Goal: Register for event/course

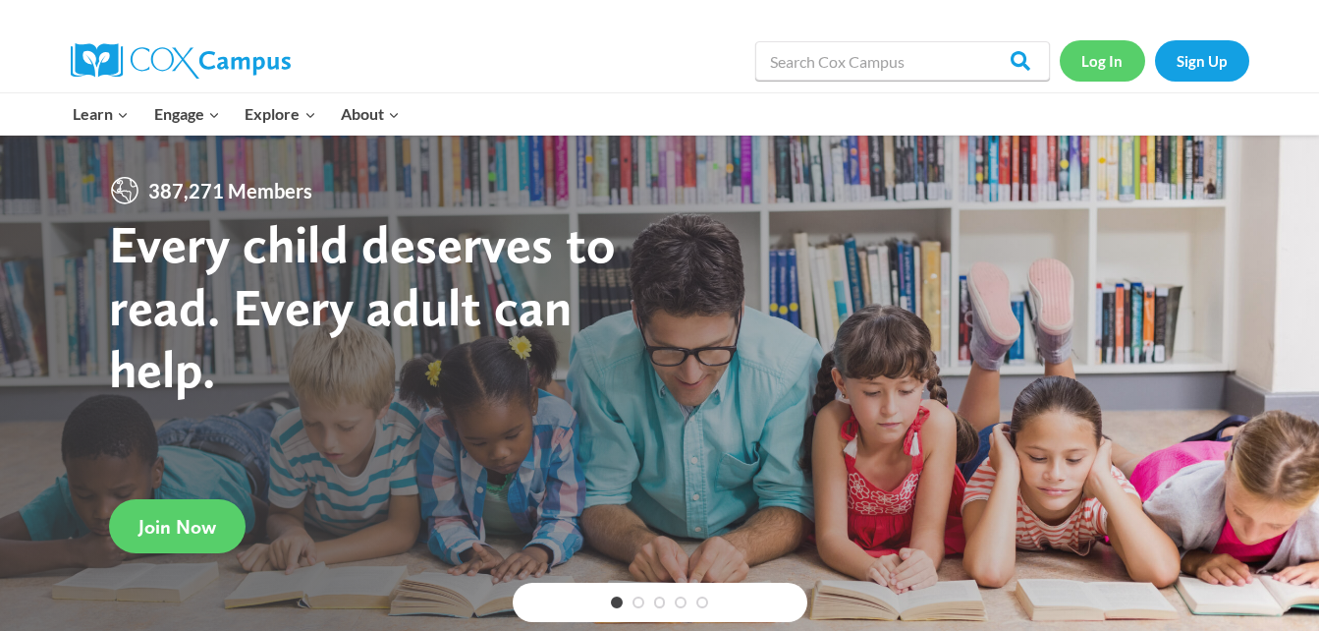
click at [1108, 62] on link "Log In" at bounding box center [1102, 60] width 85 height 40
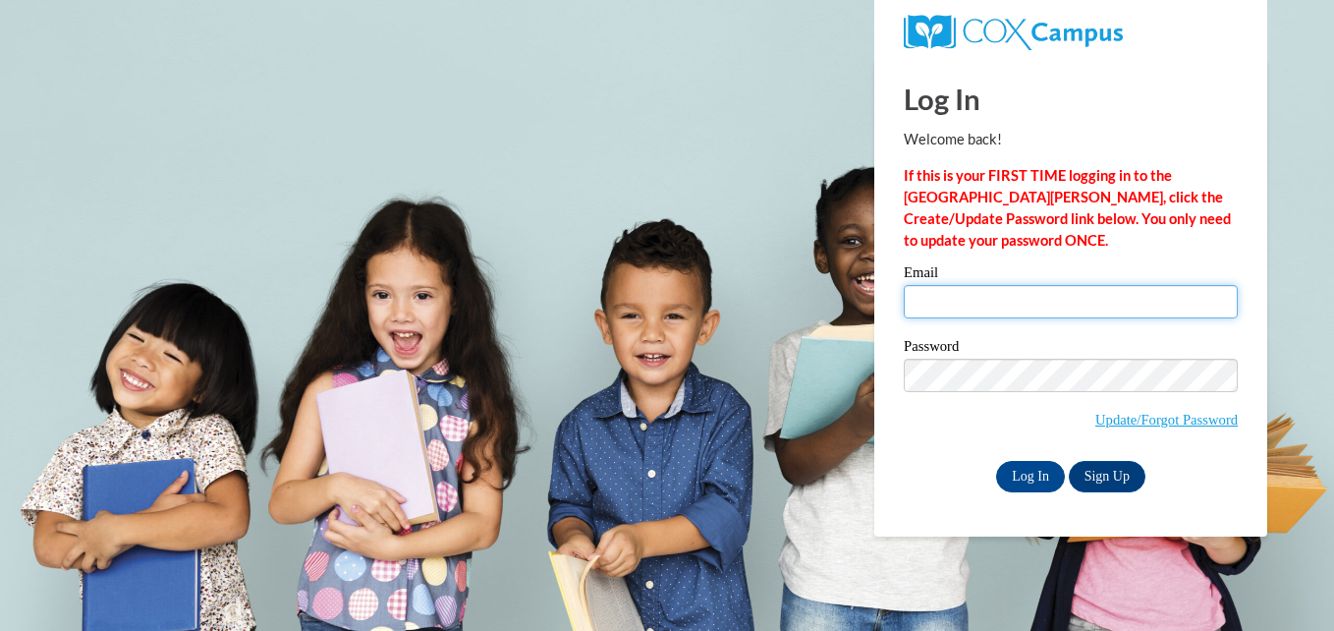
click at [1030, 315] on input "Email" at bounding box center [1071, 301] width 334 height 33
type input "alexialewis22@hotmail.com"
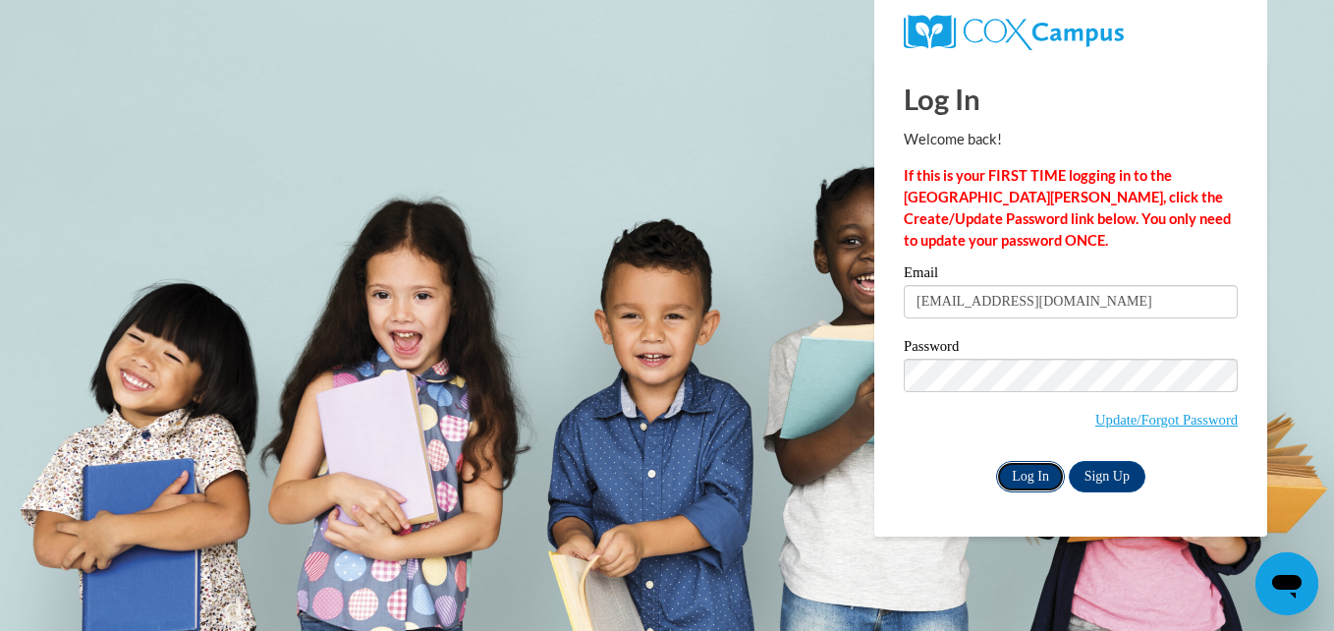
click at [1017, 475] on input "Log In" at bounding box center [1030, 476] width 69 height 31
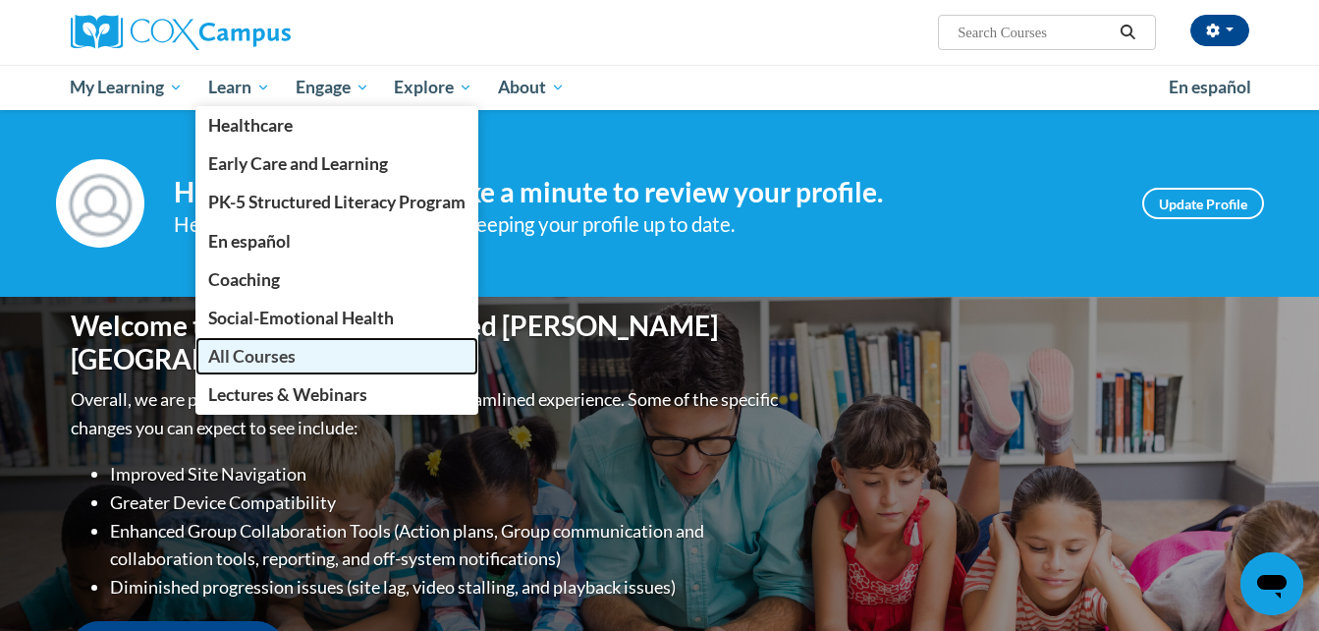
click at [314, 350] on link "All Courses" at bounding box center [336, 356] width 283 height 38
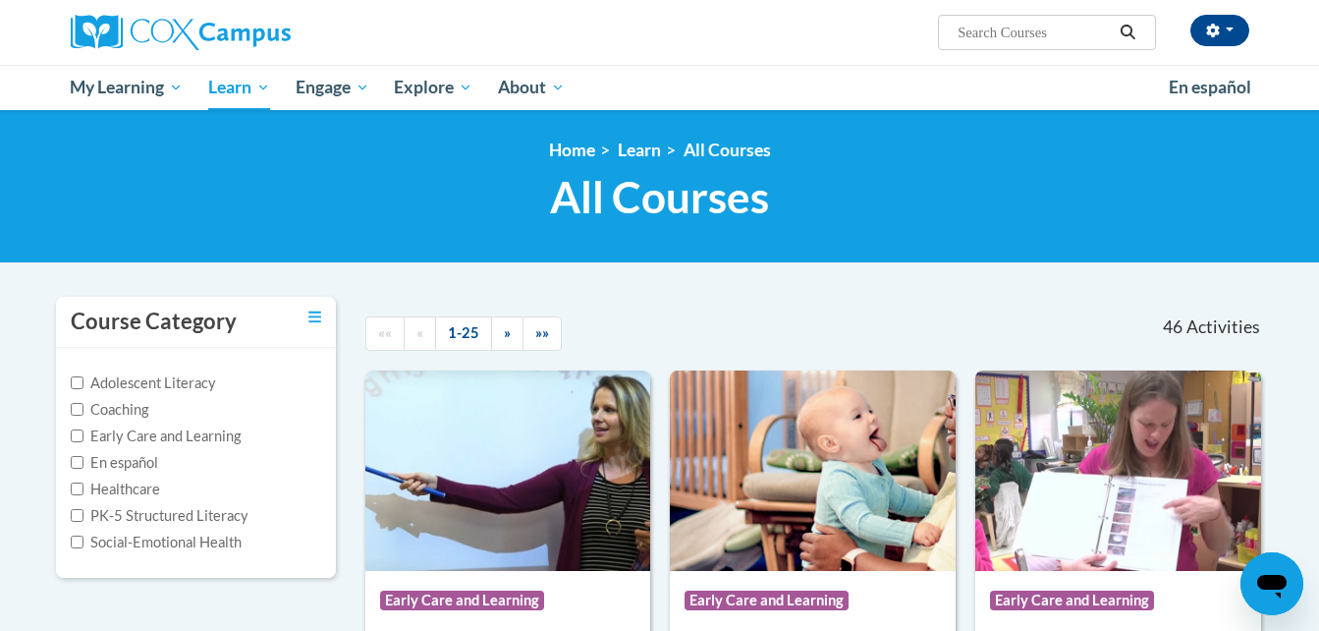
click at [748, 316] on div at bounding box center [853, 319] width 232 height 45
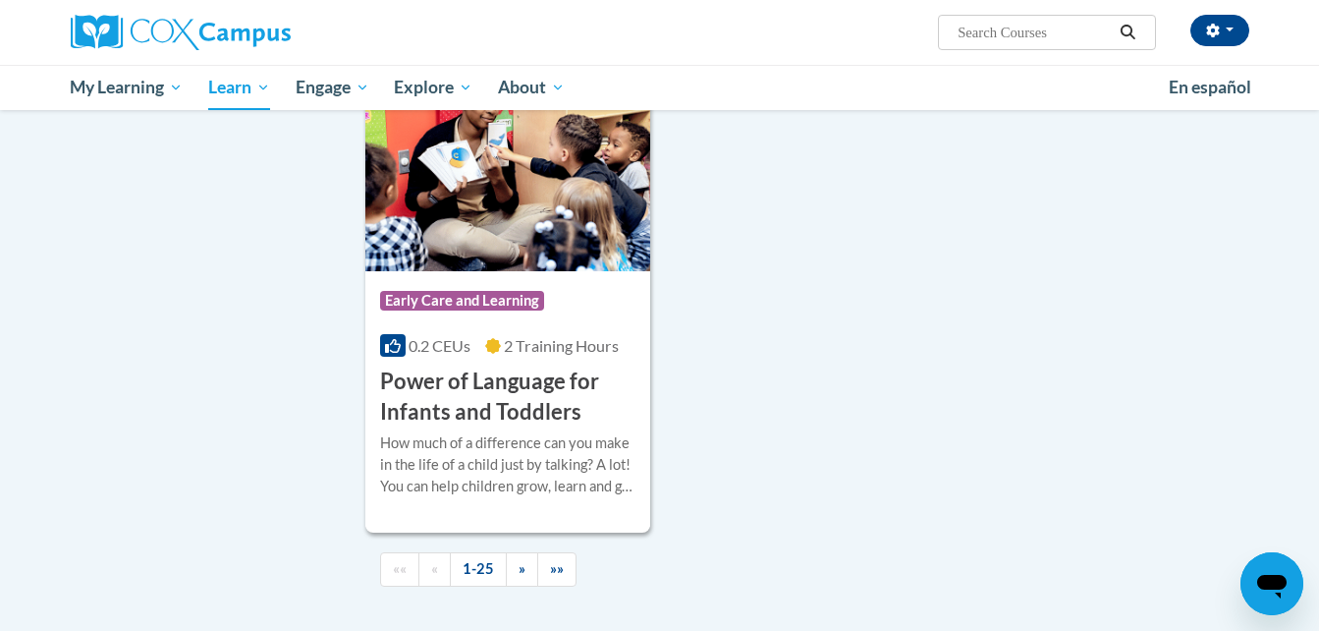
scroll to position [4558, 0]
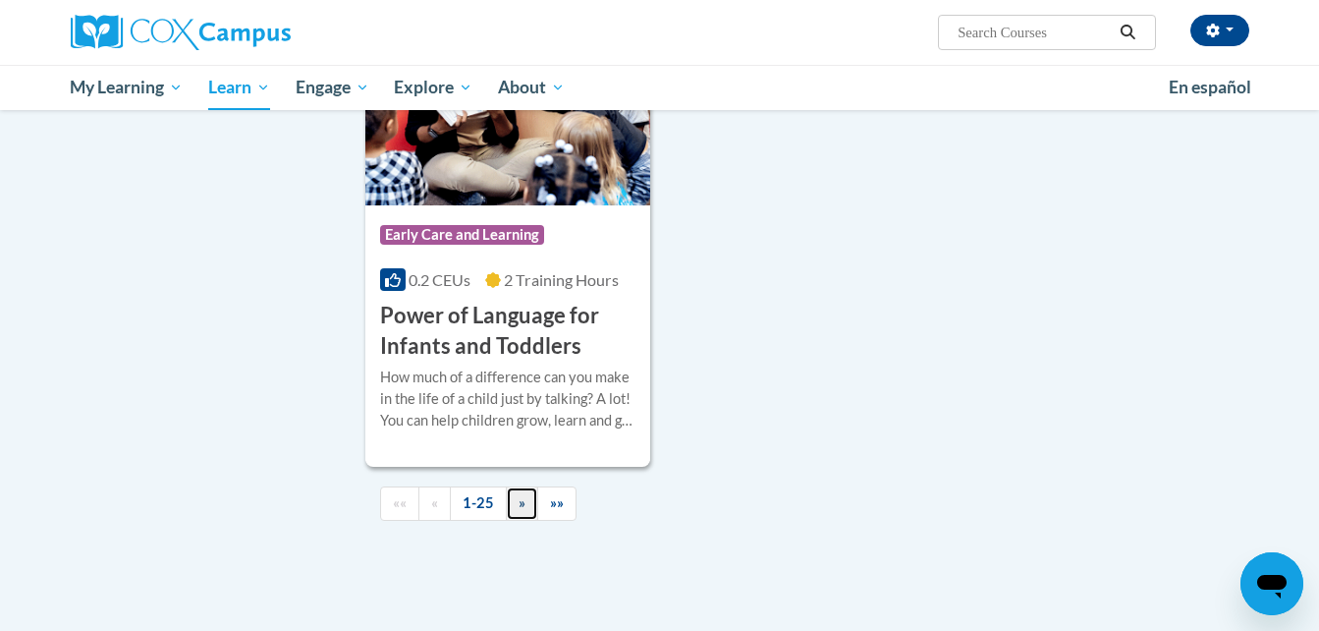
click at [523, 511] on span "»" at bounding box center [522, 502] width 7 height 17
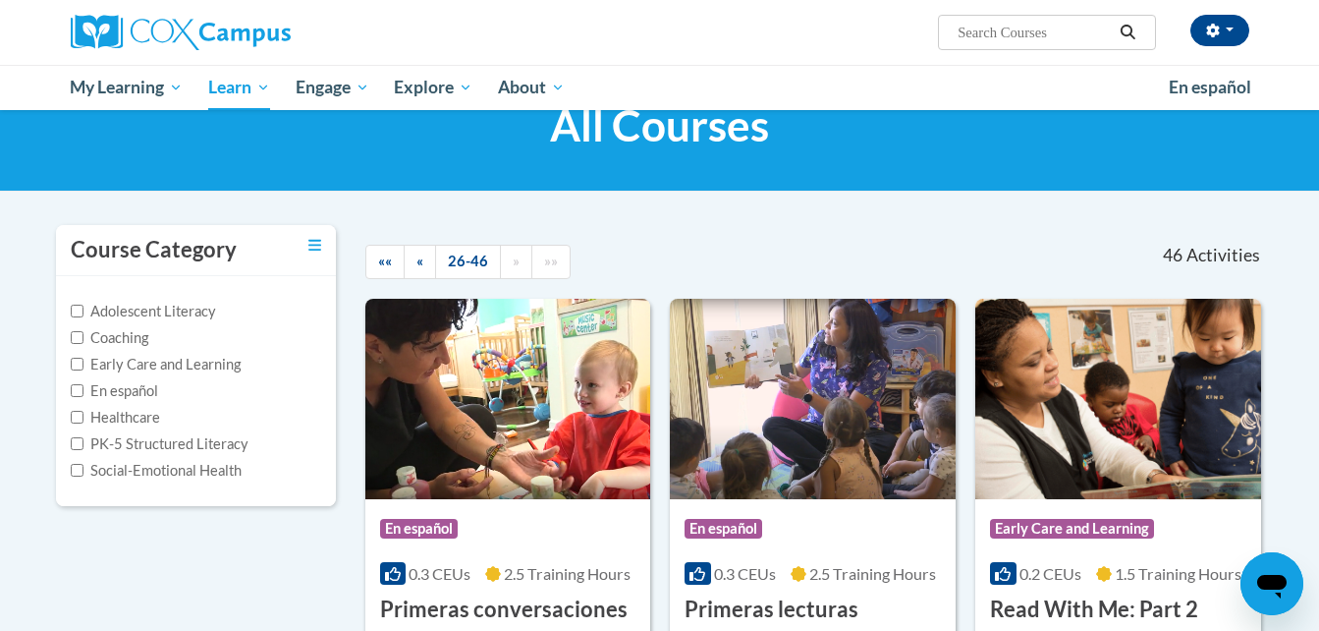
scroll to position [14, 0]
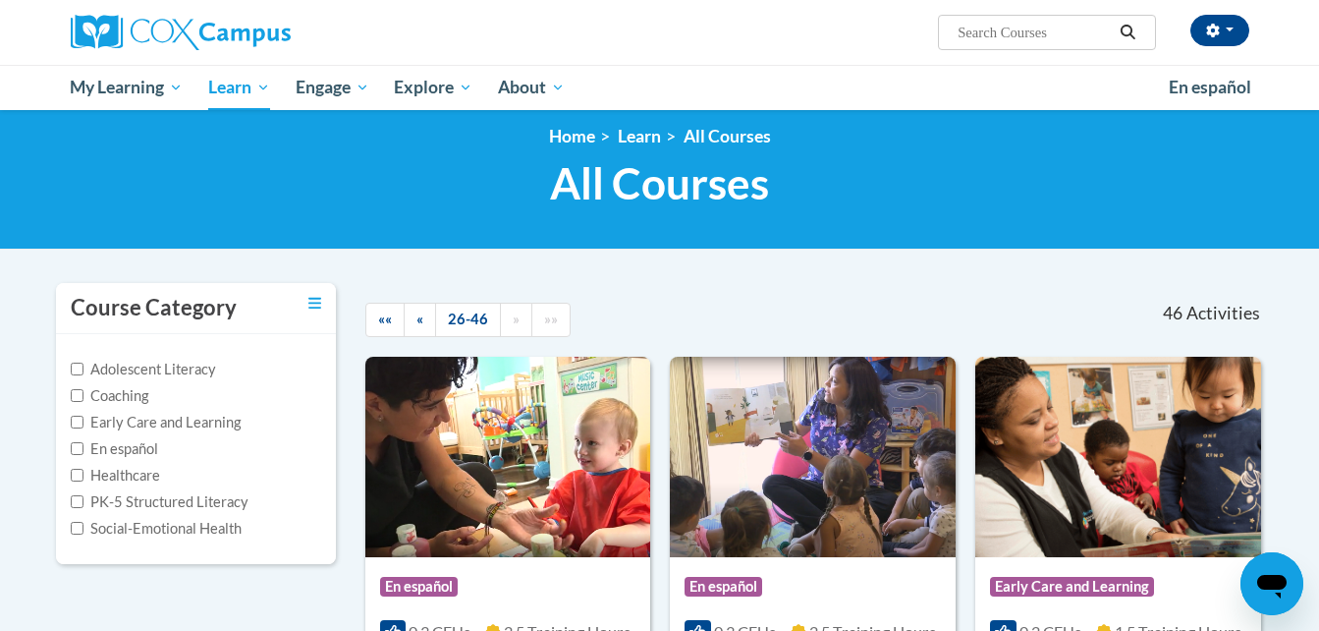
click at [971, 31] on input "Search..." at bounding box center [1034, 33] width 157 height 24
type input "birth through third grade"
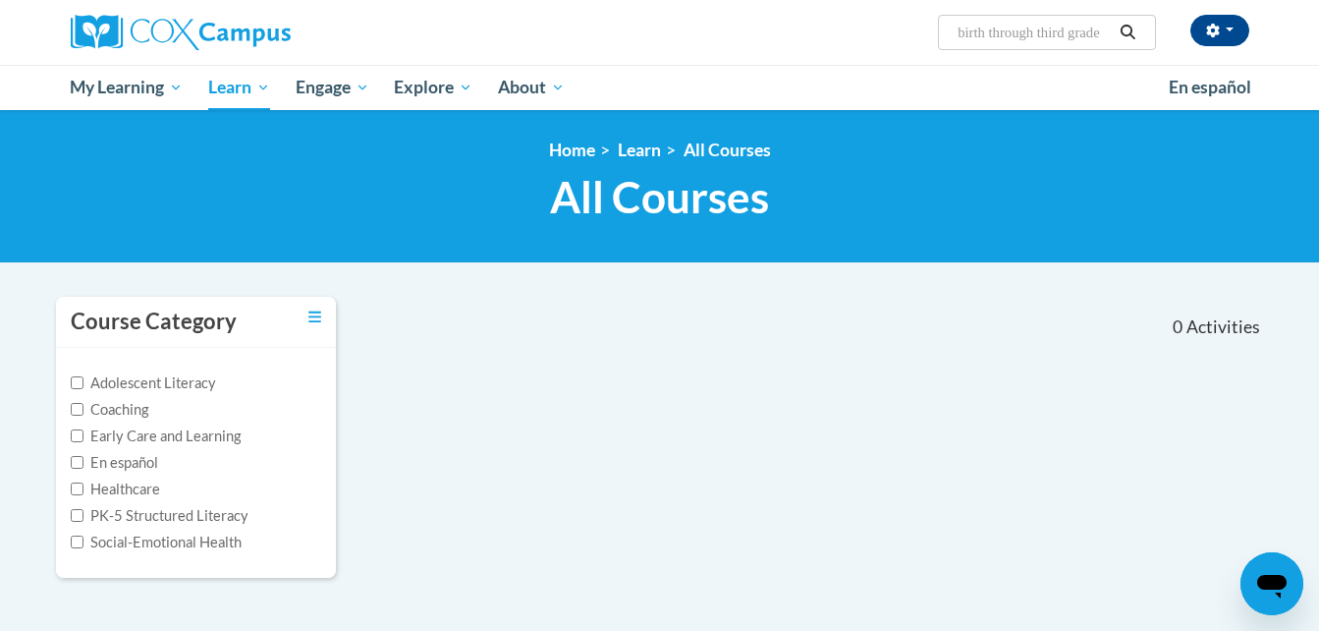
click at [1085, 34] on input "birth through third grade" at bounding box center [1034, 33] width 157 height 24
click at [1106, 27] on input "birth through third grade" at bounding box center [1034, 33] width 157 height 24
type input "e"
click at [1106, 27] on input "Search..." at bounding box center [1034, 33] width 157 height 24
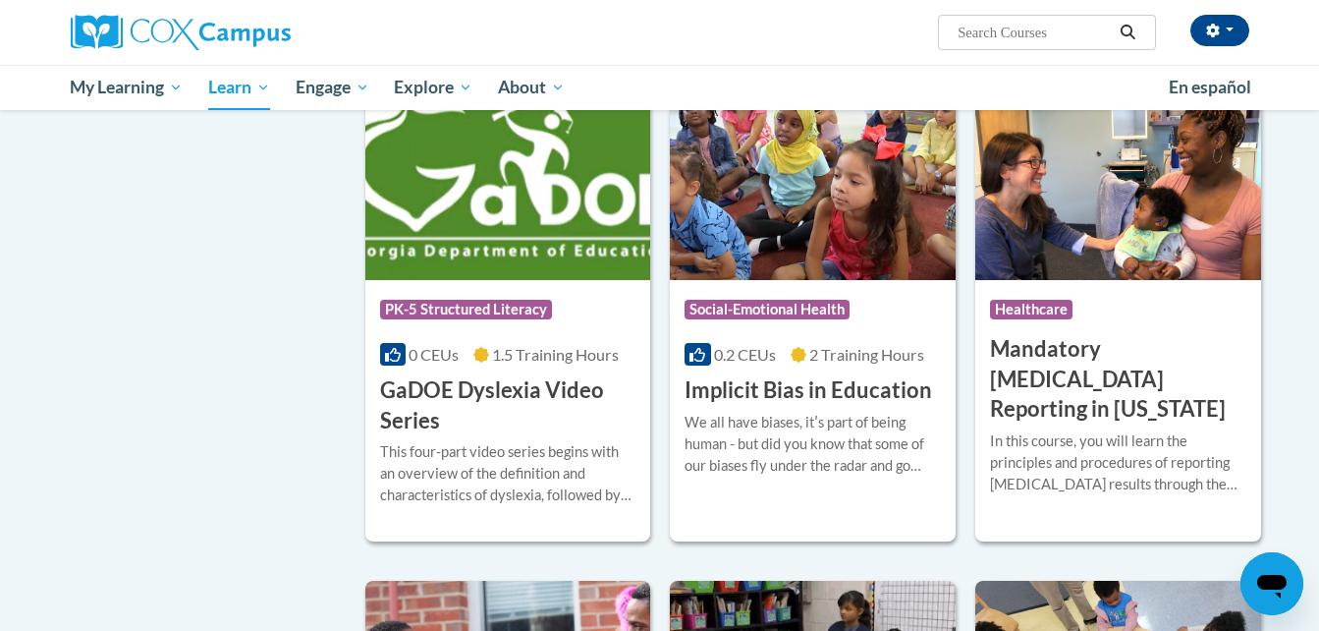
scroll to position [2397, 0]
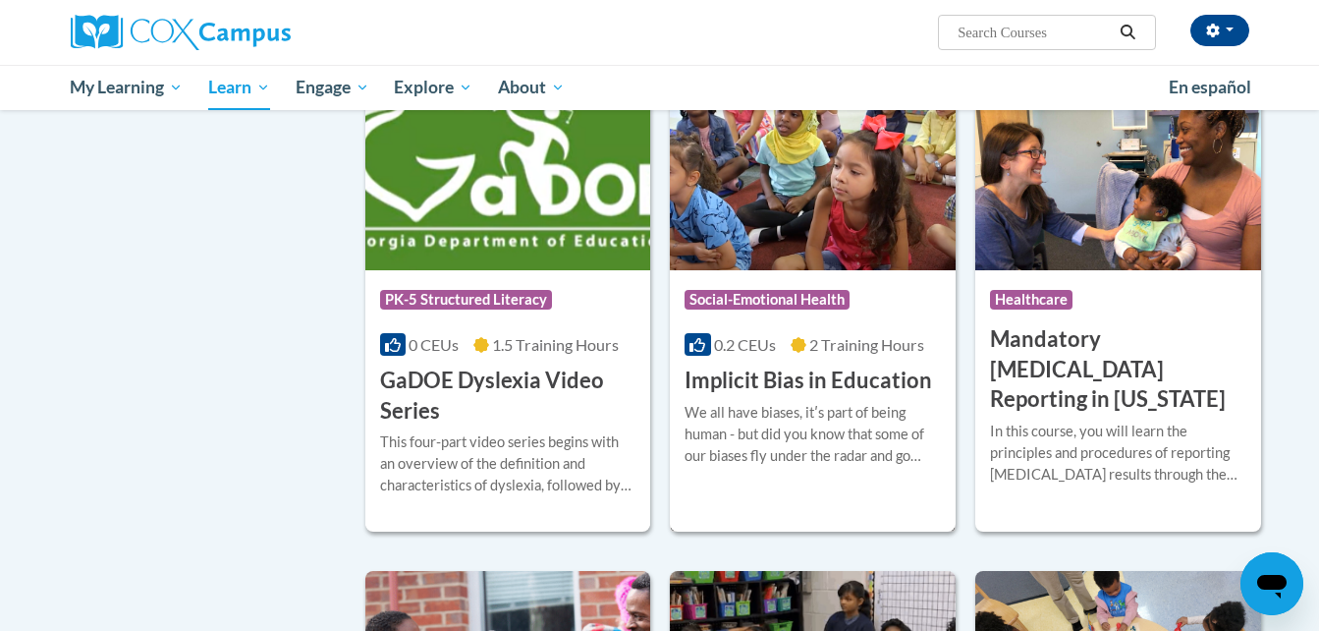
click at [791, 396] on h3 "Implicit Bias in Education" at bounding box center [809, 380] width 248 height 30
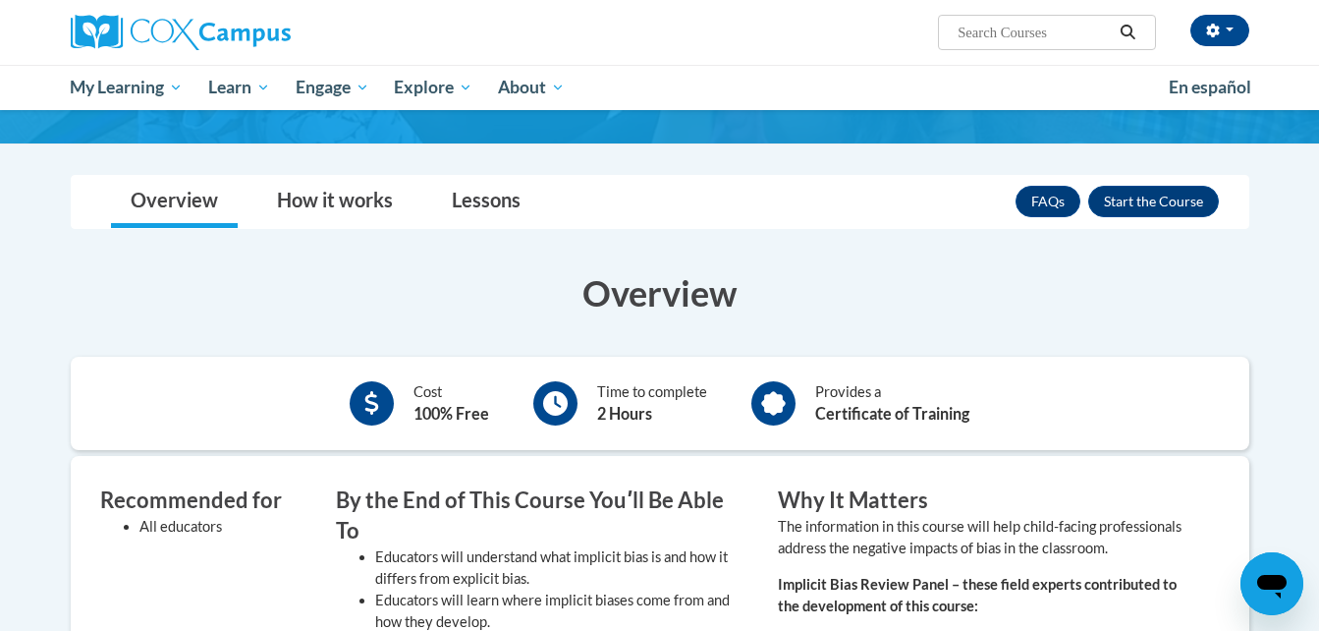
scroll to position [314, 0]
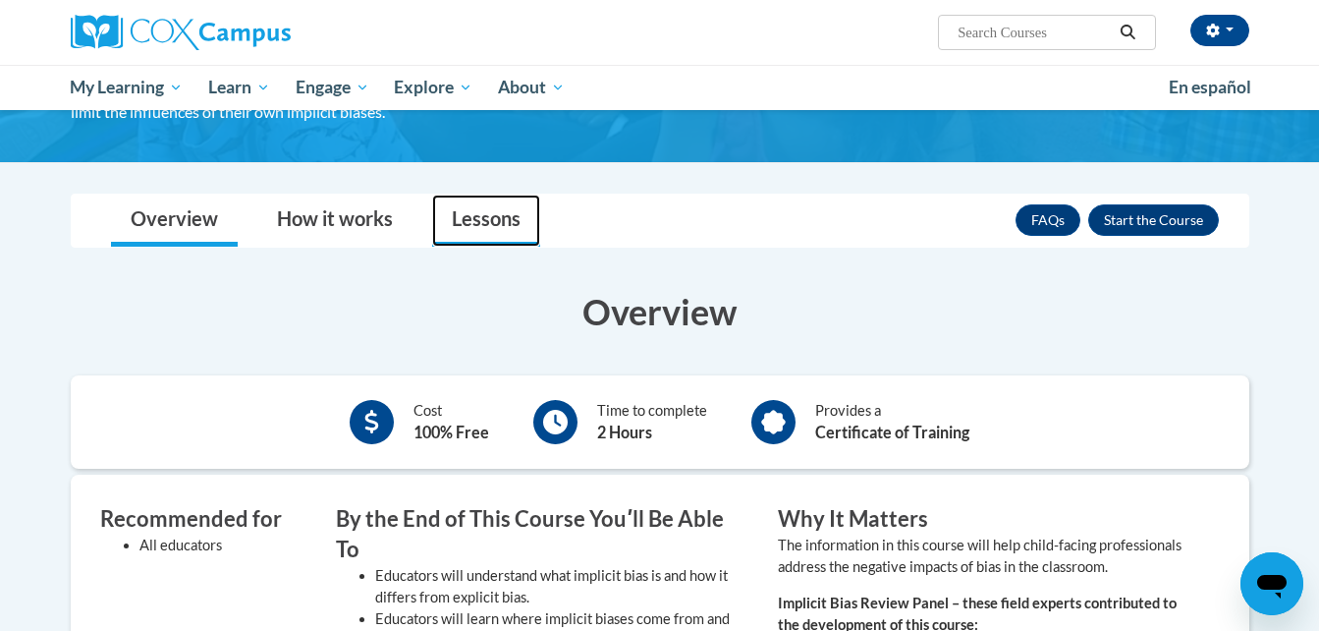
click at [467, 223] on link "Lessons" at bounding box center [486, 221] width 108 height 52
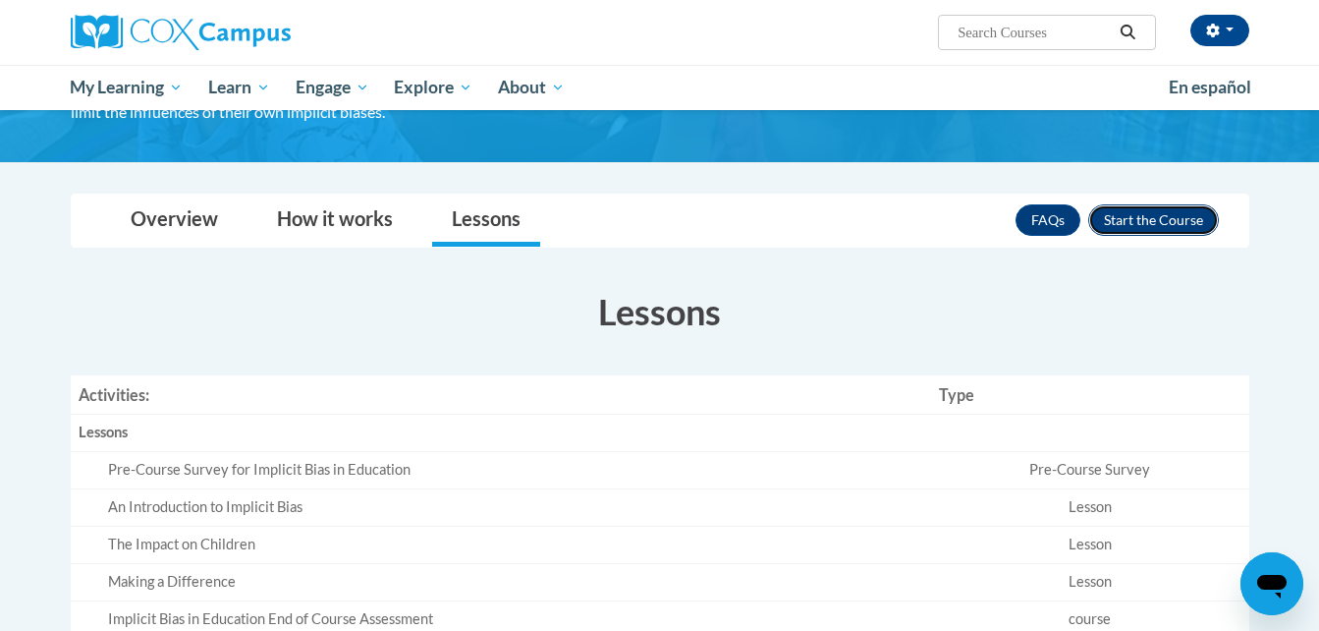
click at [1146, 219] on button "Enroll" at bounding box center [1153, 219] width 131 height 31
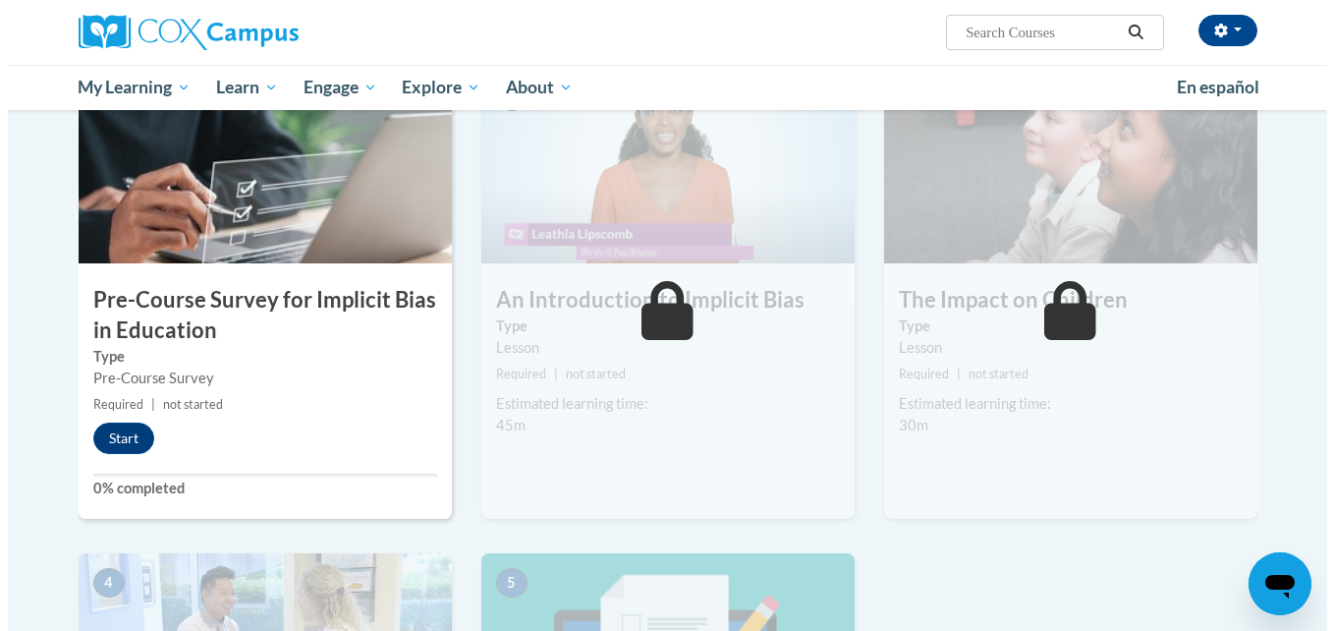
scroll to position [442, 0]
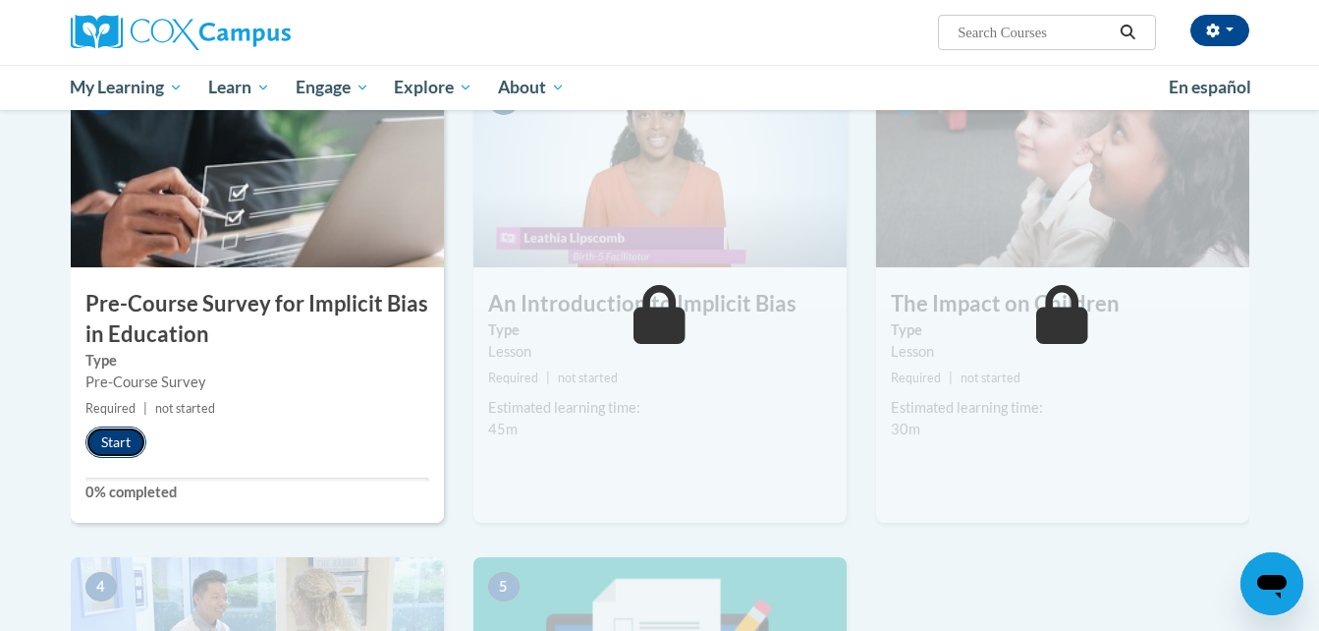
click at [118, 440] on button "Start" at bounding box center [115, 441] width 61 height 31
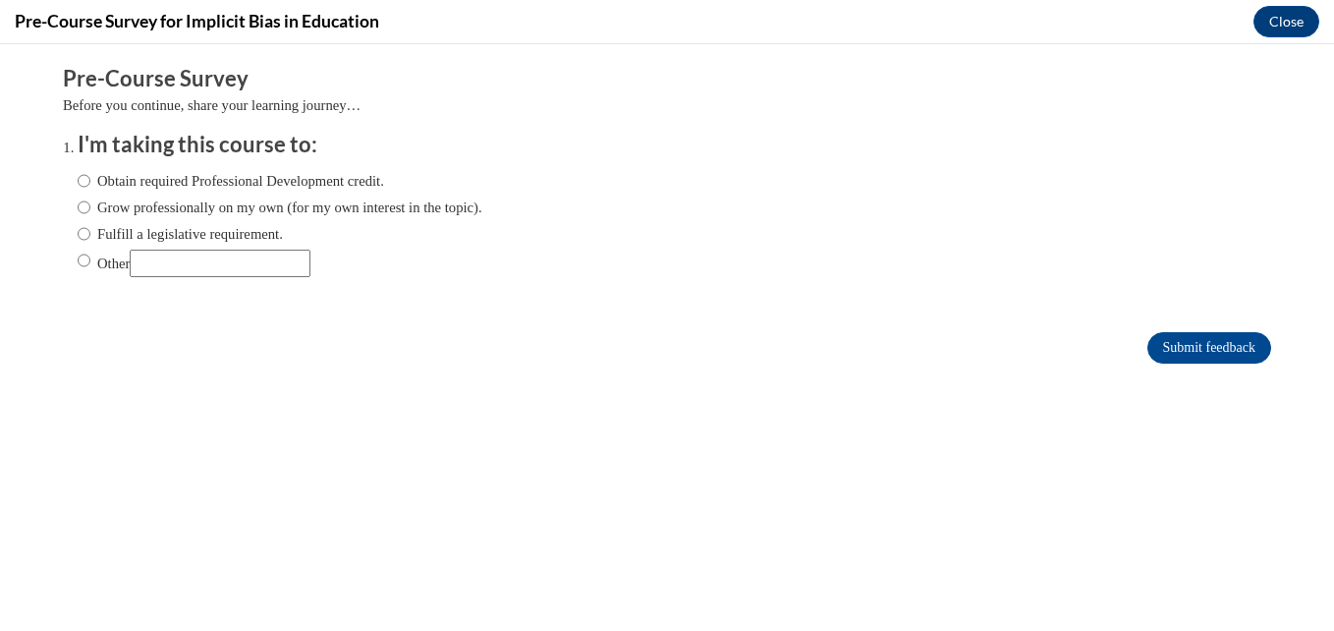
scroll to position [0, 0]
click at [78, 210] on input "Grow professionally on my own (for my own interest in the topic)." at bounding box center [84, 207] width 13 height 22
radio input "true"
click at [1147, 347] on input "Submit feedback" at bounding box center [1209, 347] width 124 height 31
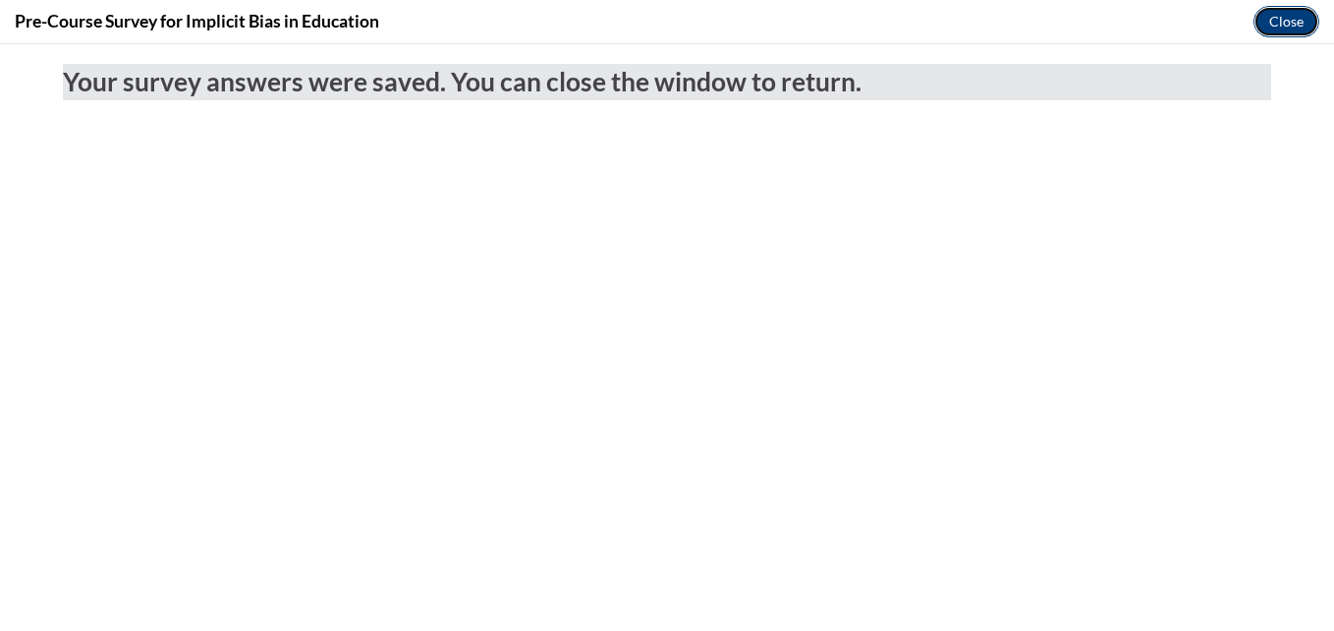
click at [1273, 25] on button "Close" at bounding box center [1286, 21] width 66 height 31
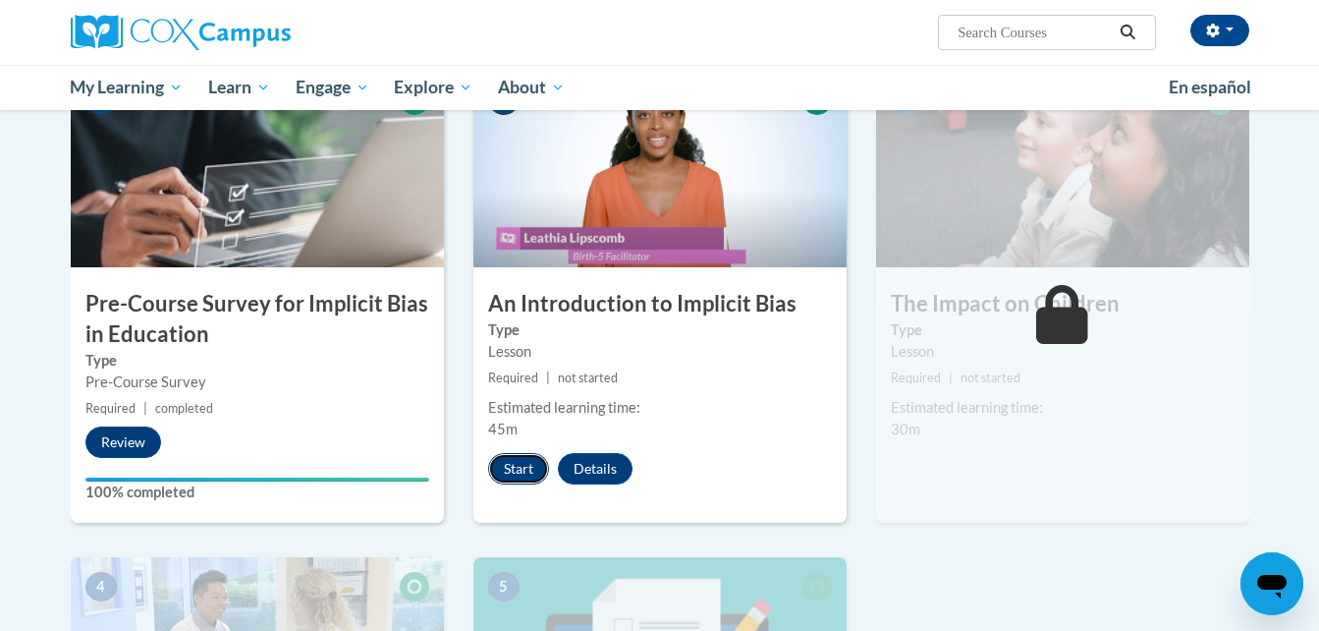
click at [507, 475] on button "Start" at bounding box center [518, 468] width 61 height 31
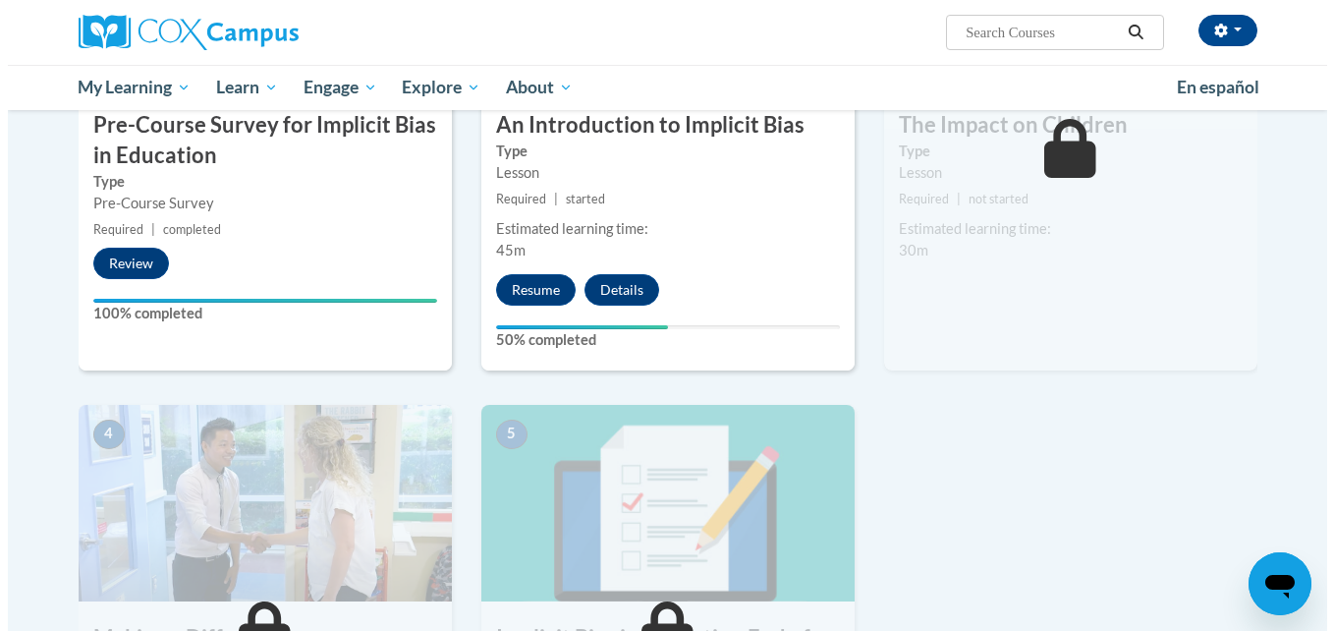
scroll to position [699, 0]
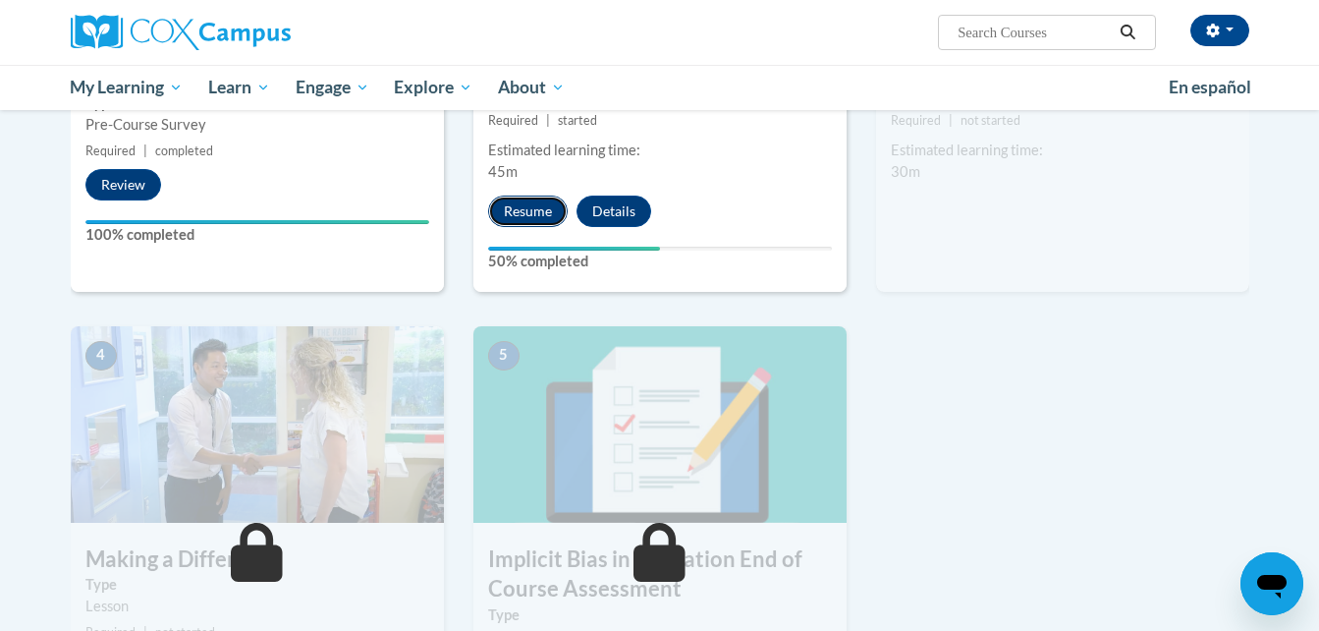
click at [541, 207] on button "Resume" at bounding box center [528, 210] width 80 height 31
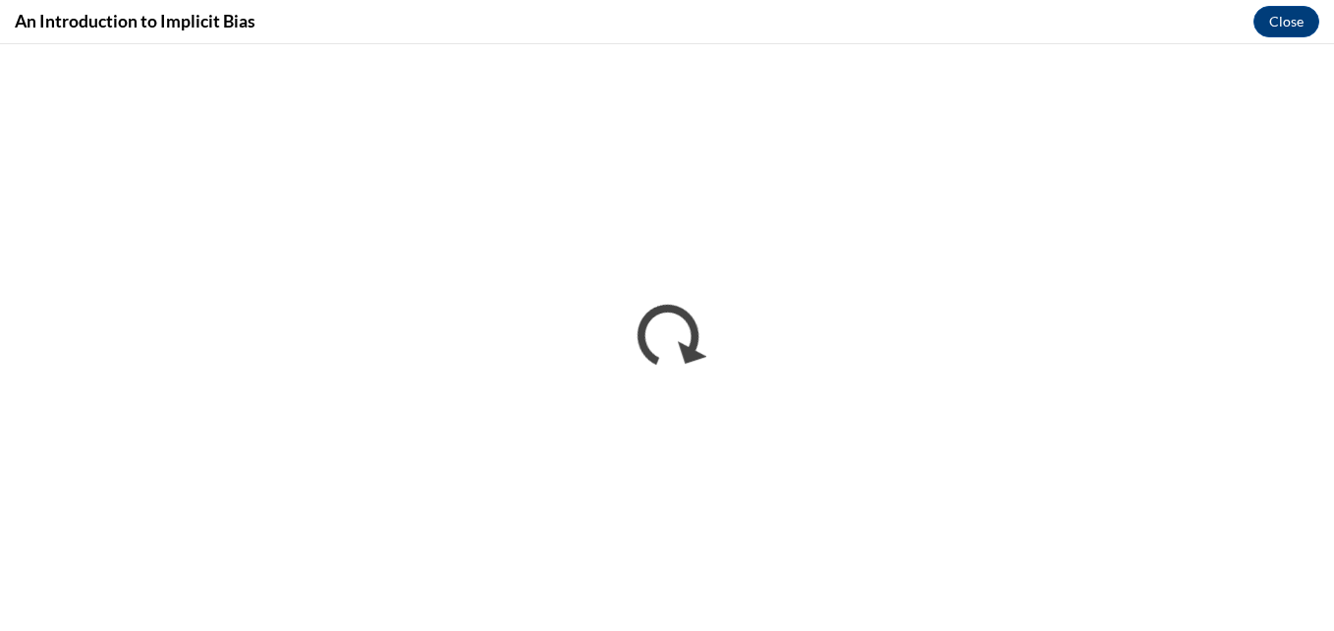
scroll to position [0, 0]
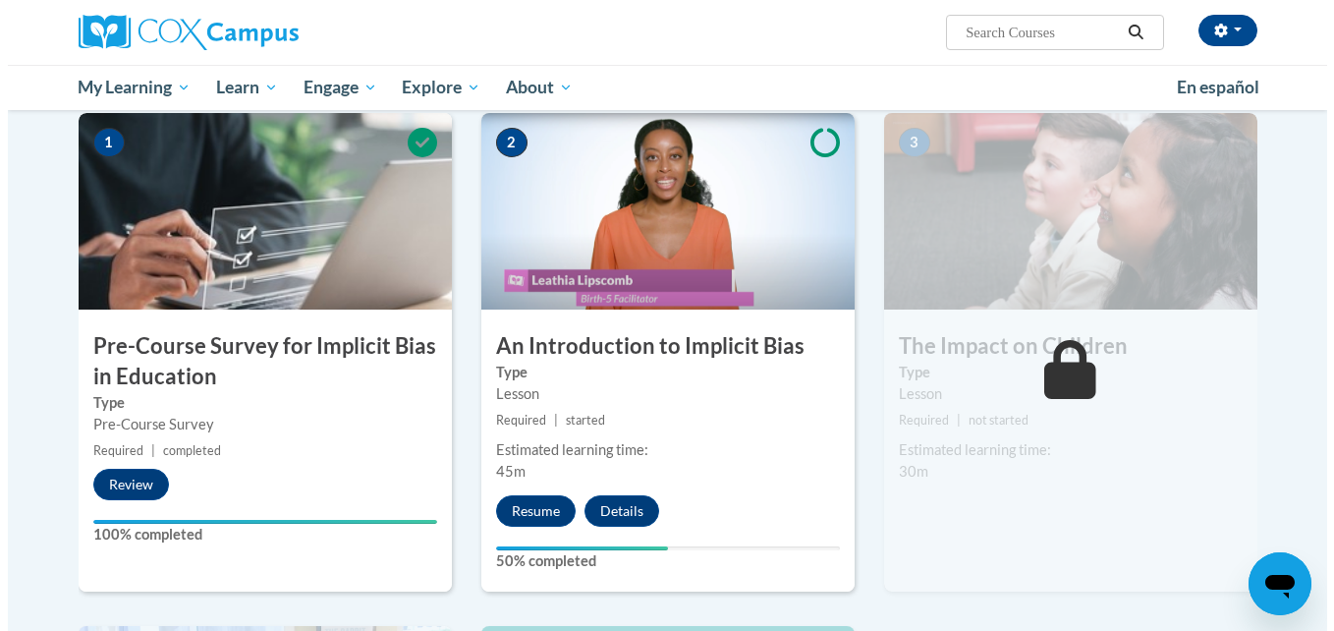
scroll to position [406, 0]
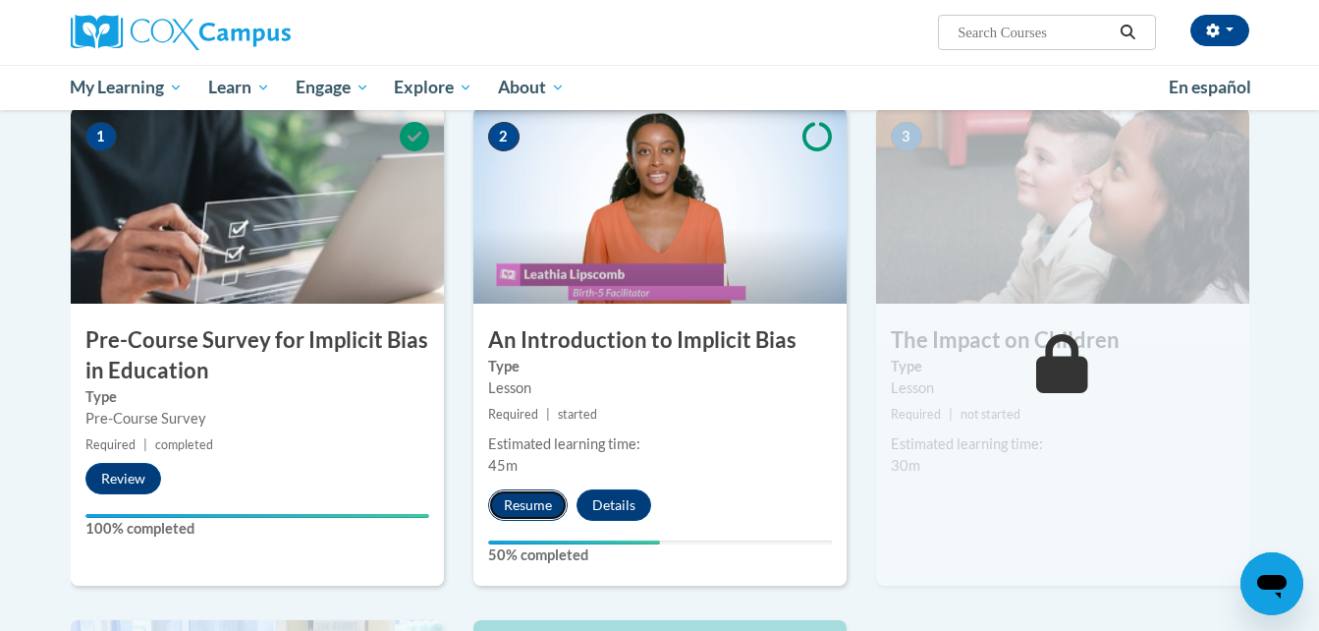
click at [533, 502] on button "Resume" at bounding box center [528, 504] width 80 height 31
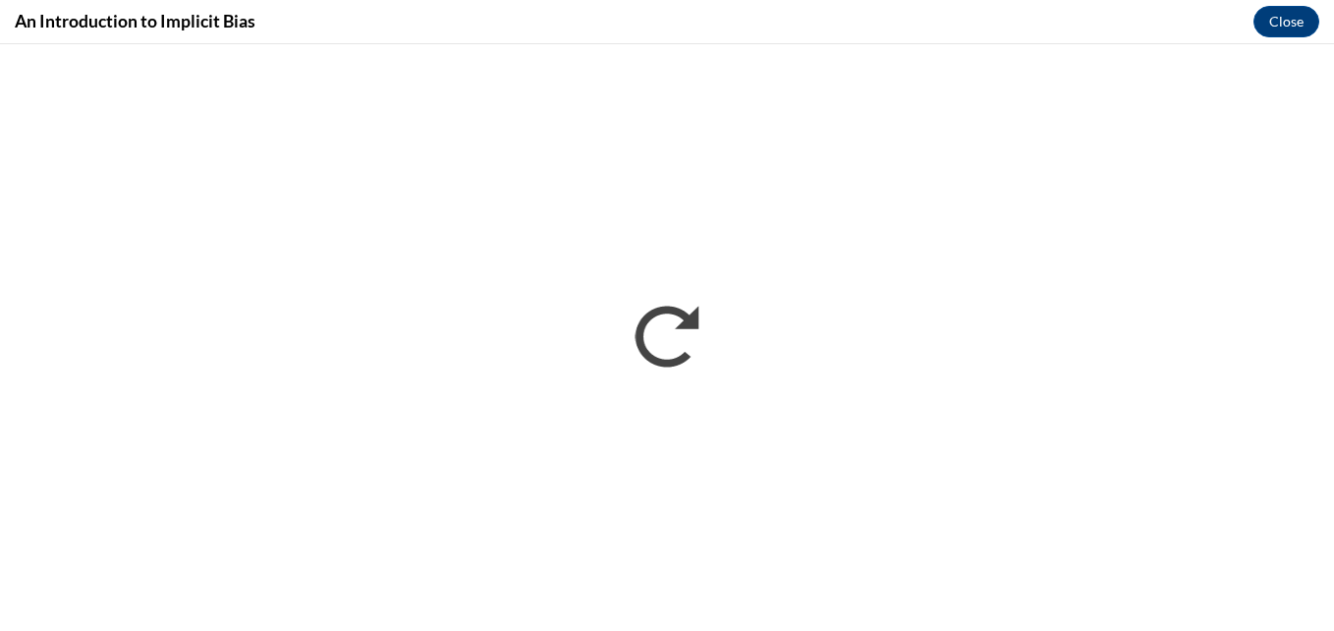
scroll to position [0, 0]
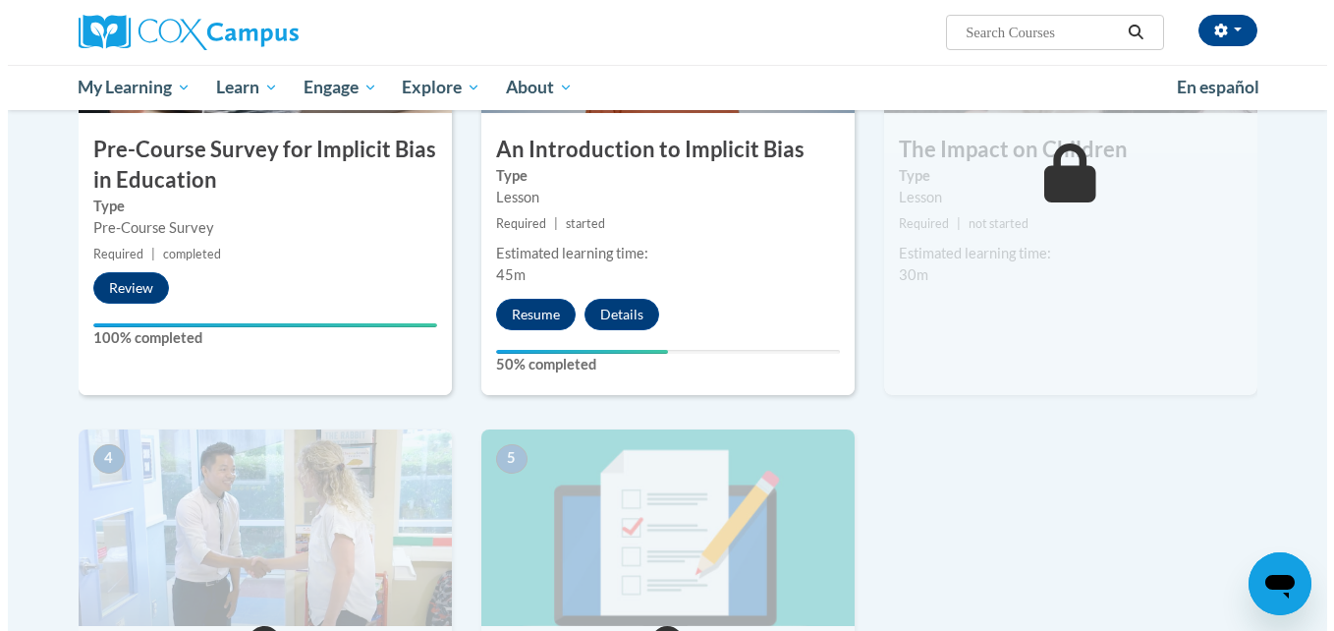
scroll to position [442, 0]
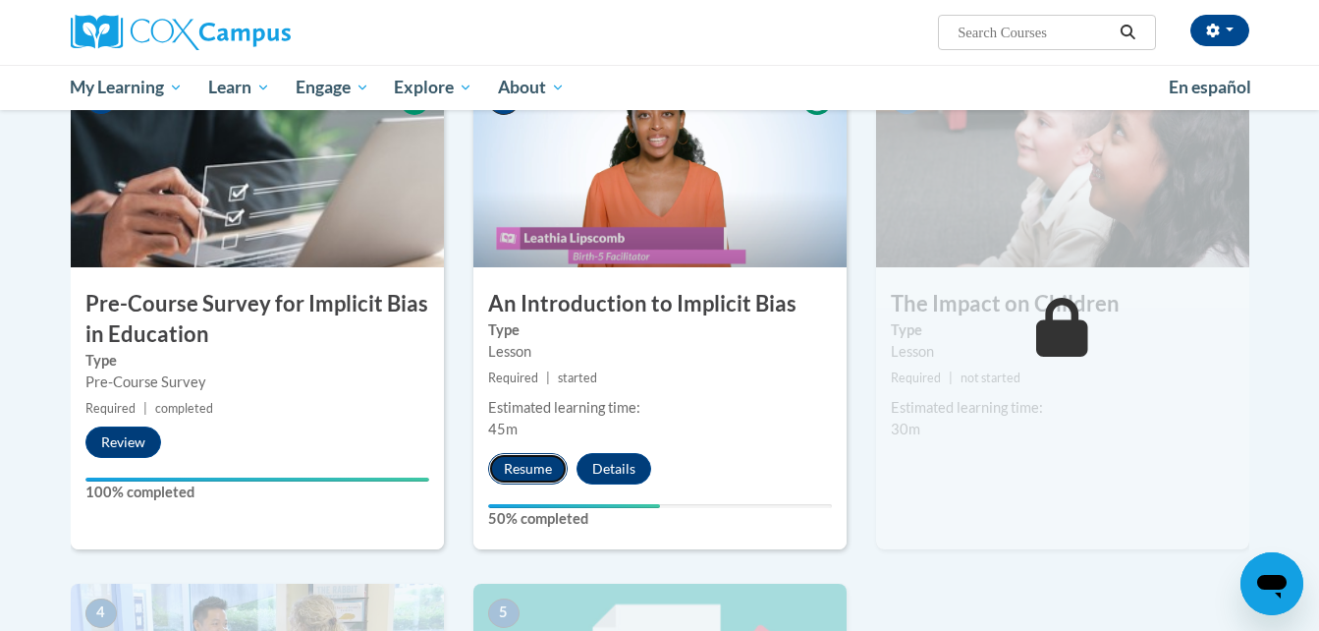
click at [525, 464] on button "Resume" at bounding box center [528, 468] width 80 height 31
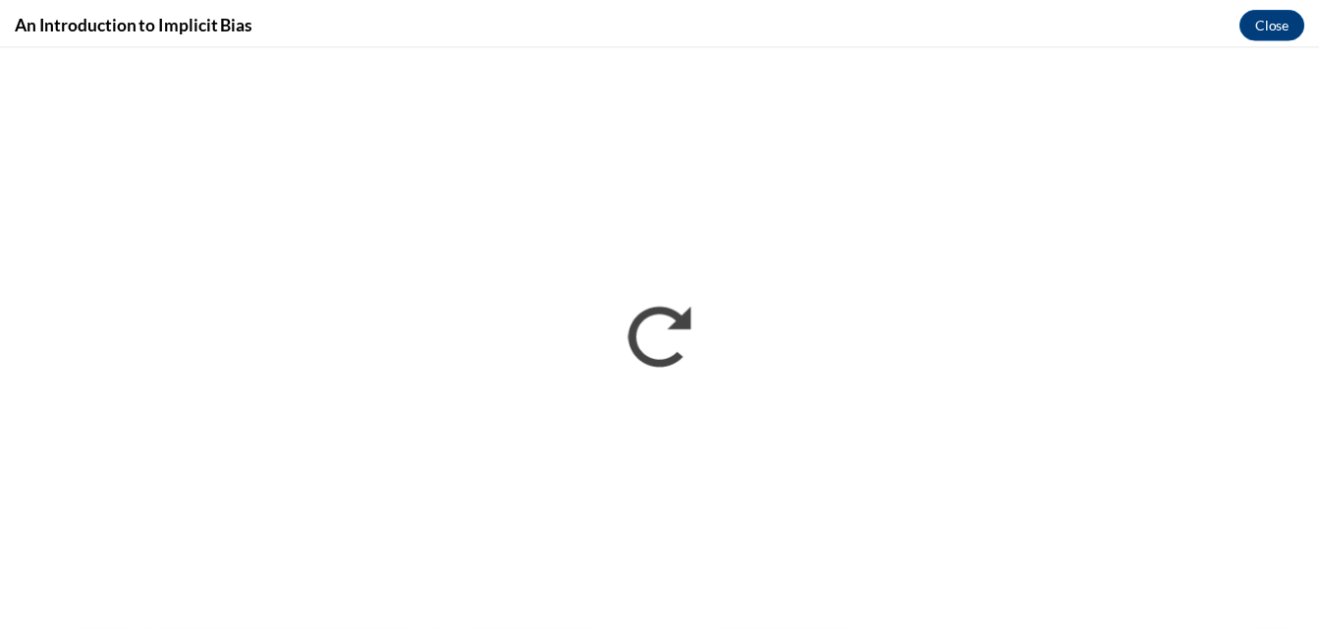
scroll to position [0, 0]
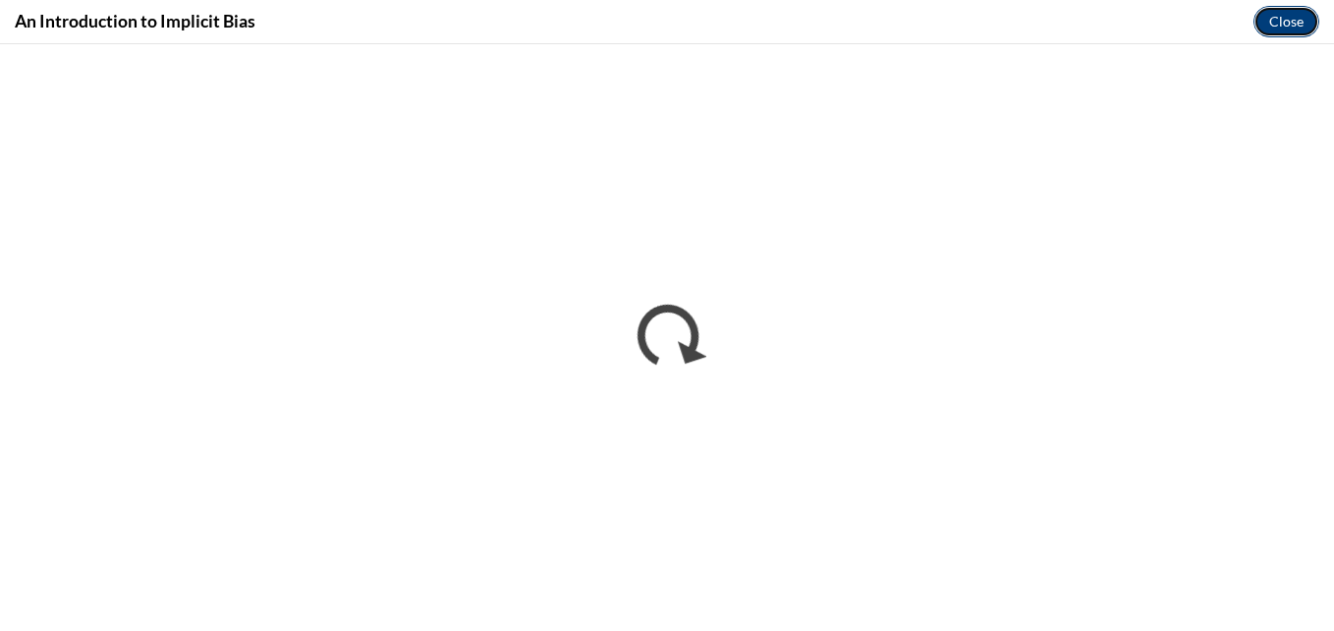
click at [1273, 25] on button "Close" at bounding box center [1286, 21] width 66 height 31
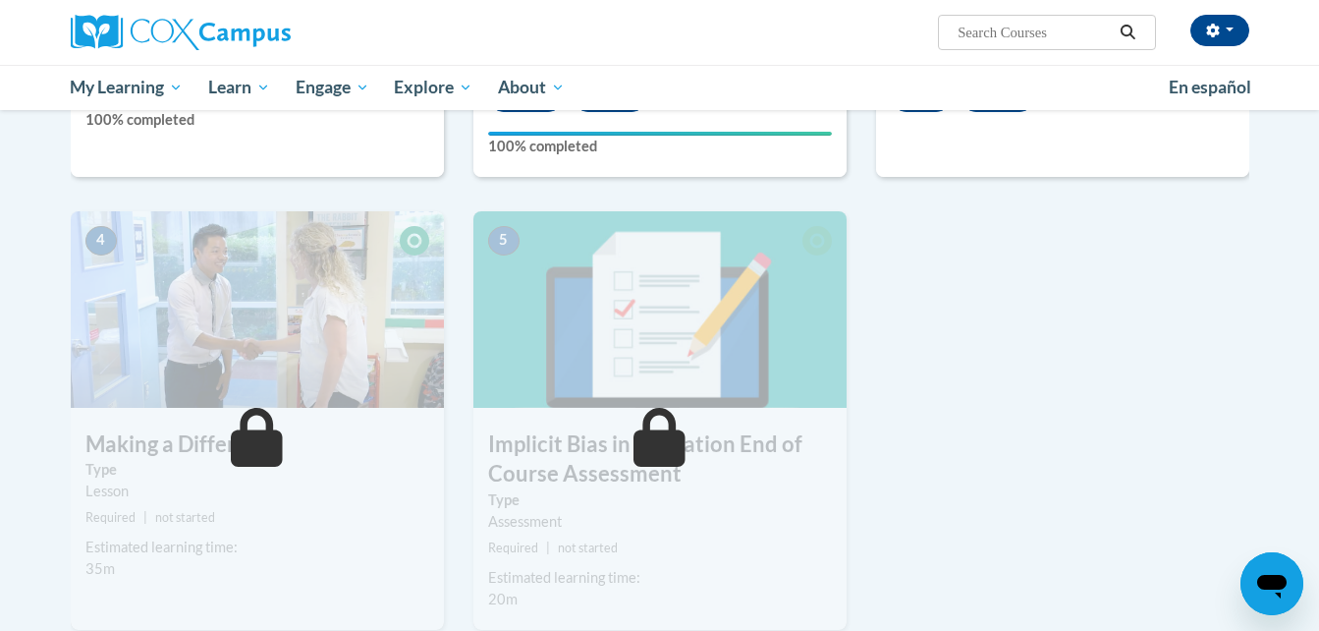
scroll to position [844, 0]
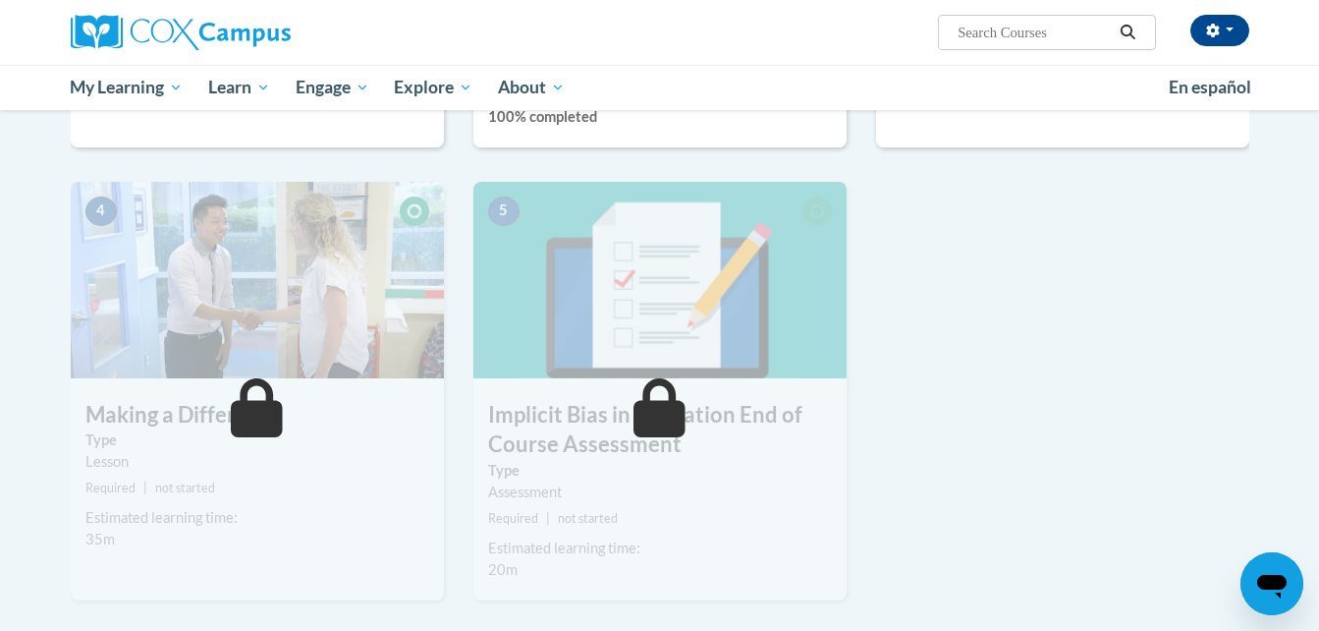
drag, startPoint x: 1255, startPoint y: 419, endPoint x: 1279, endPoint y: 364, distance: 59.9
click at [1279, 364] on body "[PERSON_NAME] ([GEOGRAPHIC_DATA]/[GEOGRAPHIC_DATA] UTC-05:00) My Profile Inbox …" at bounding box center [659, 141] width 1319 height 1971
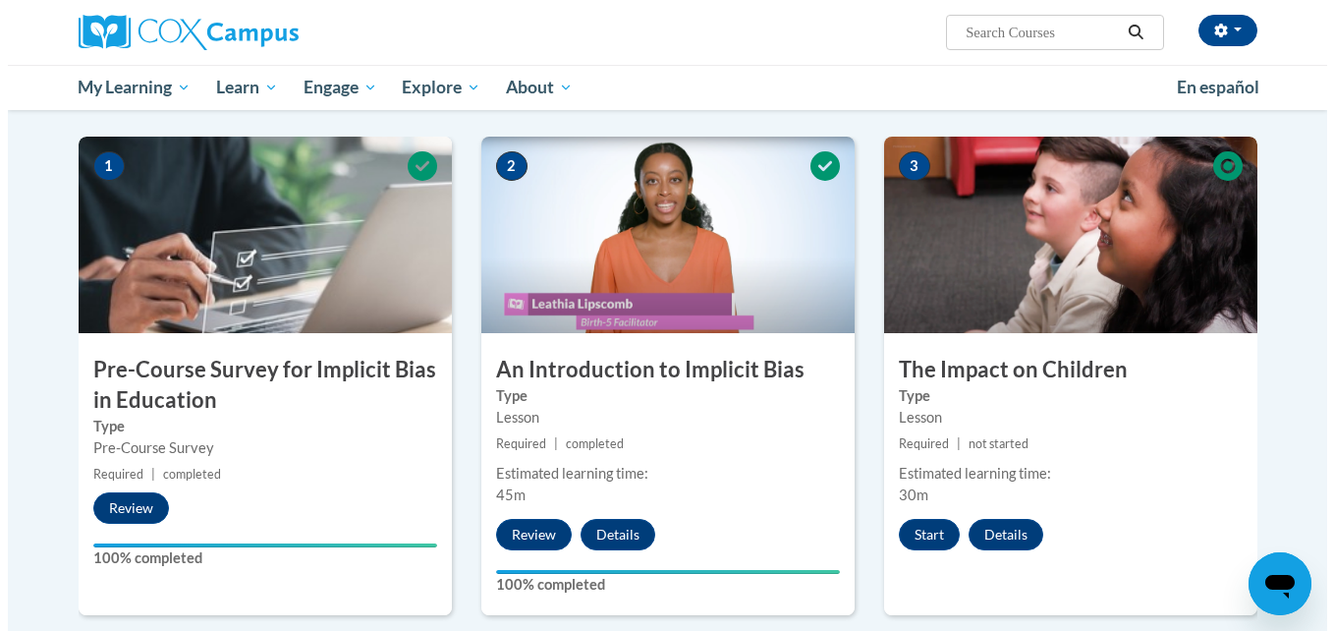
scroll to position [383, 0]
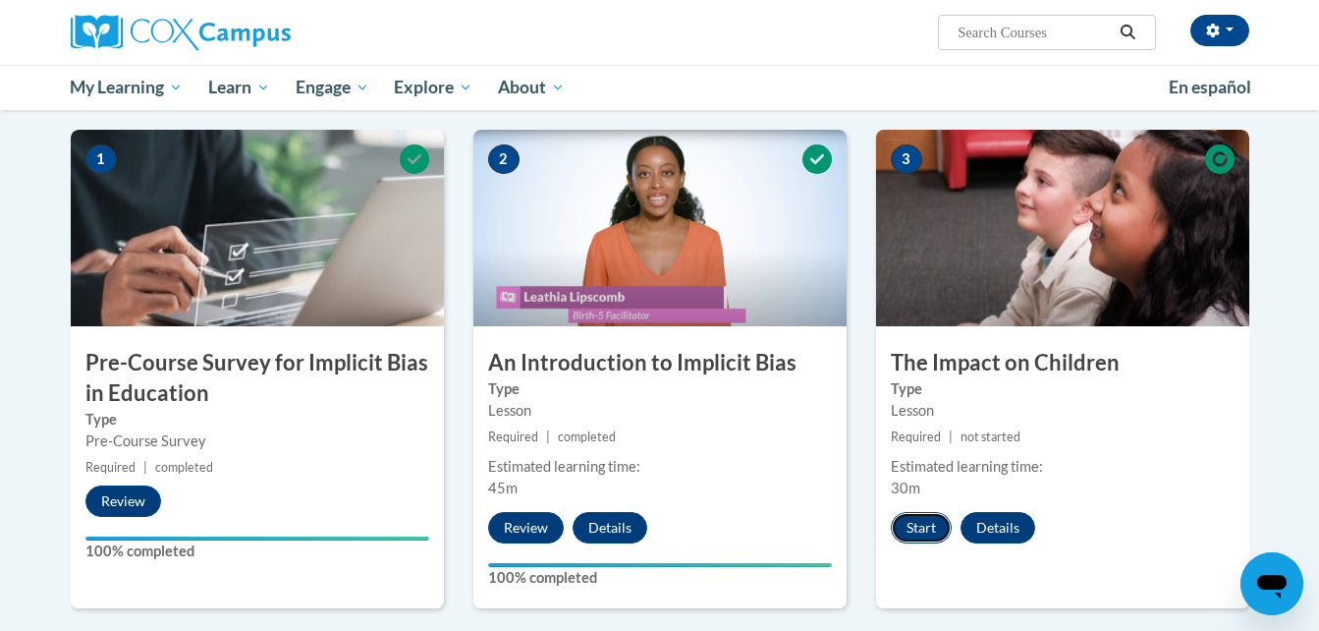
click at [914, 529] on button "Start" at bounding box center [921, 527] width 61 height 31
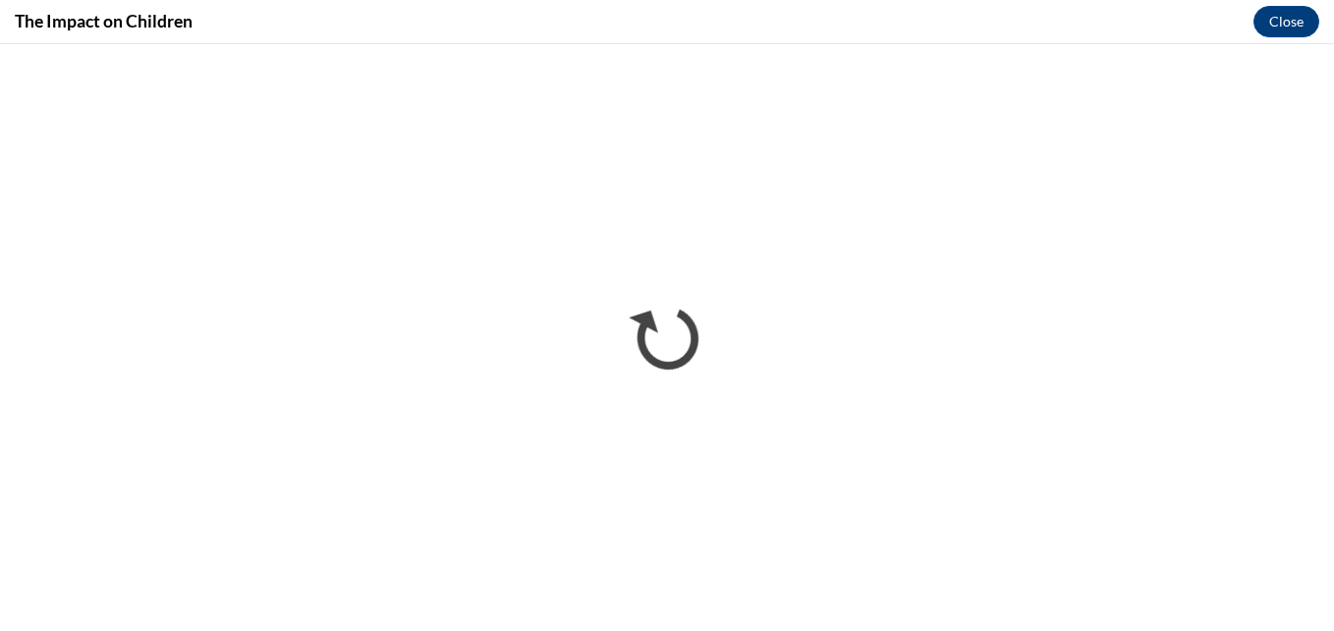
scroll to position [0, 0]
